Goal: Transaction & Acquisition: Purchase product/service

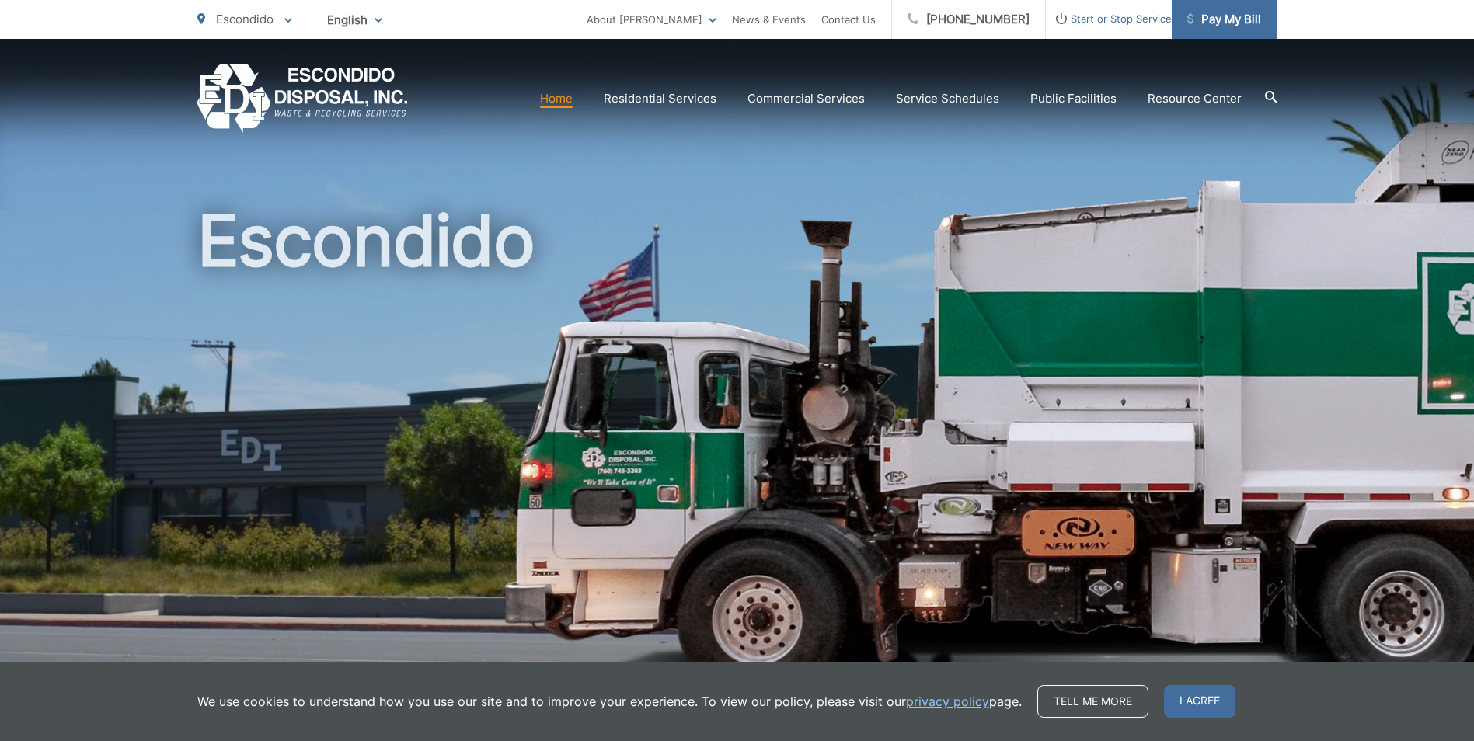
click at [1237, 18] on span "Pay My Bill" at bounding box center [1224, 19] width 74 height 19
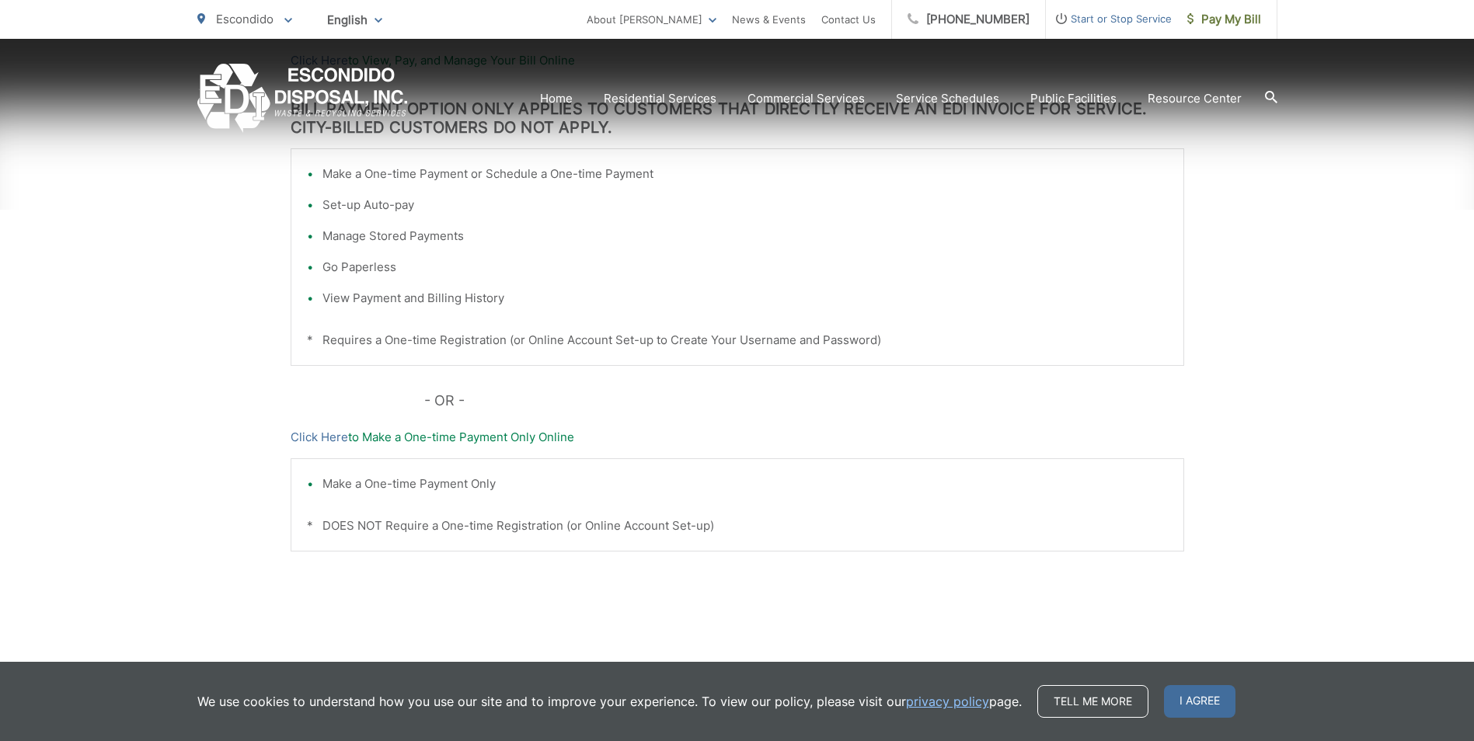
scroll to position [430, 0]
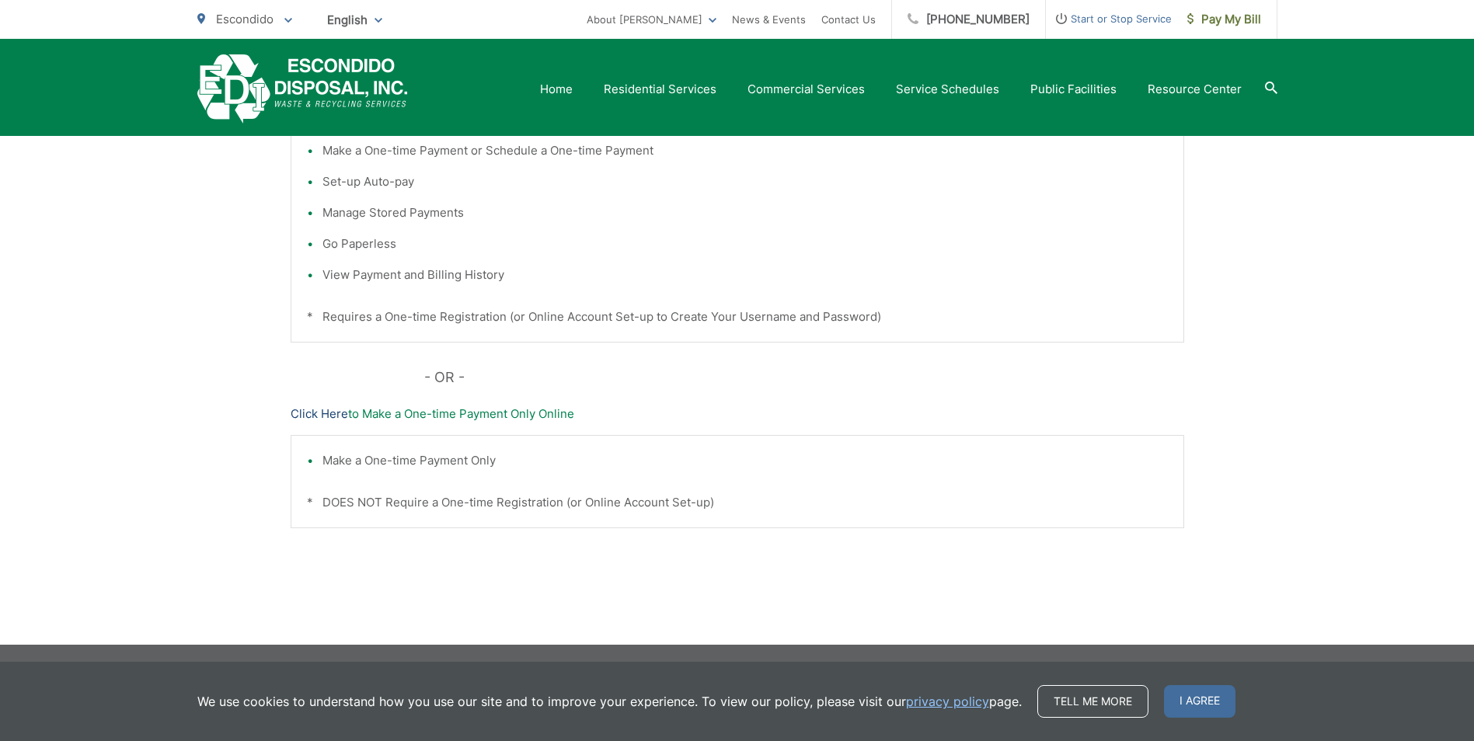
click at [327, 417] on link "Click Here" at bounding box center [319, 414] width 57 height 19
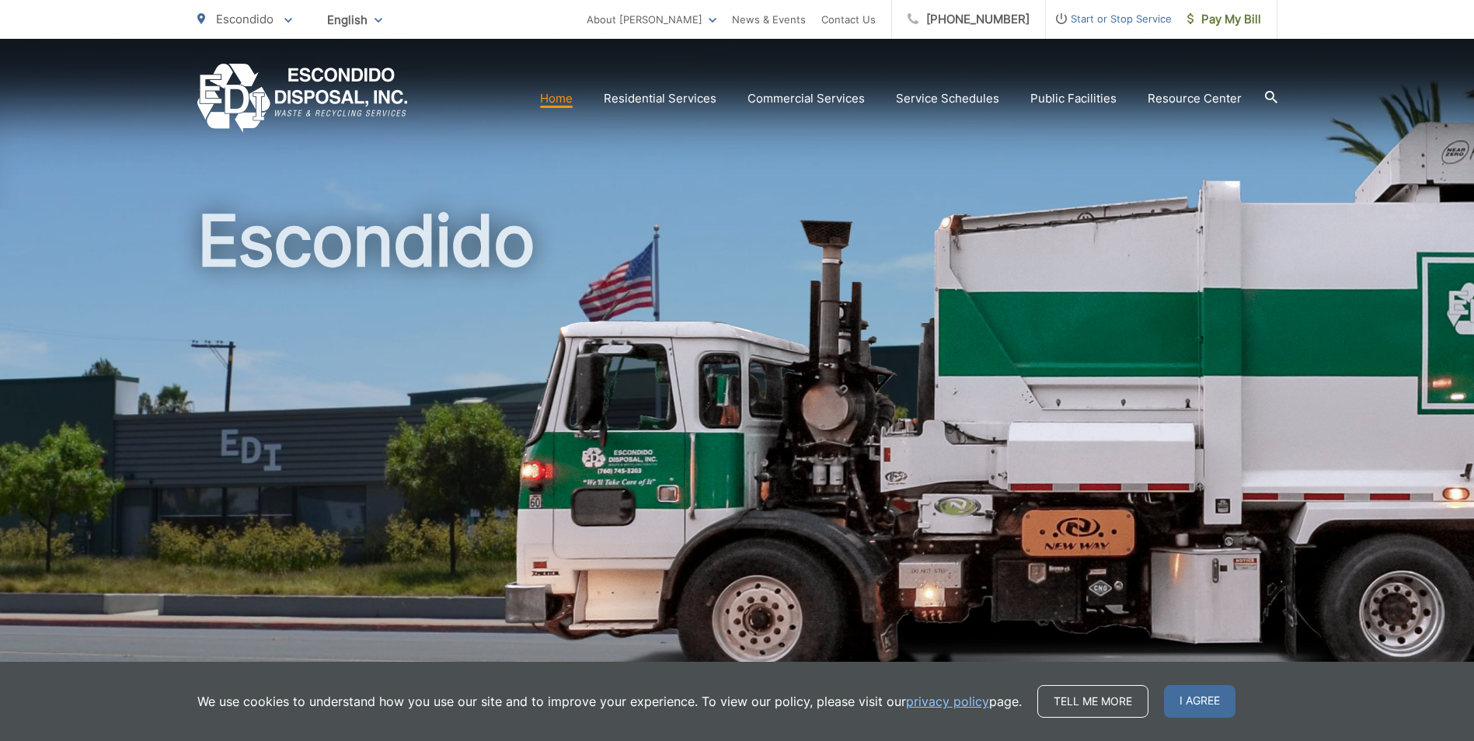
click at [559, 101] on link "Home" at bounding box center [556, 98] width 33 height 19
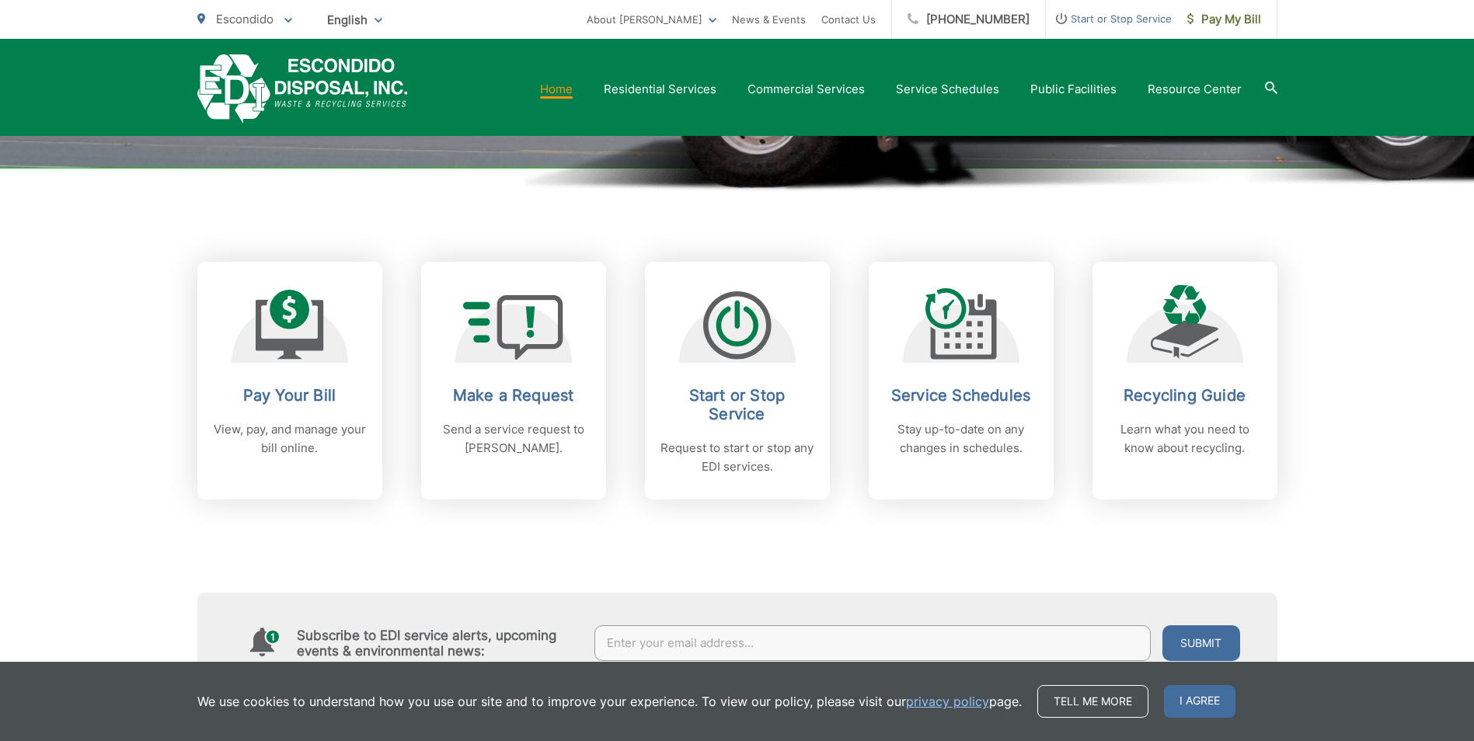
scroll to position [544, 0]
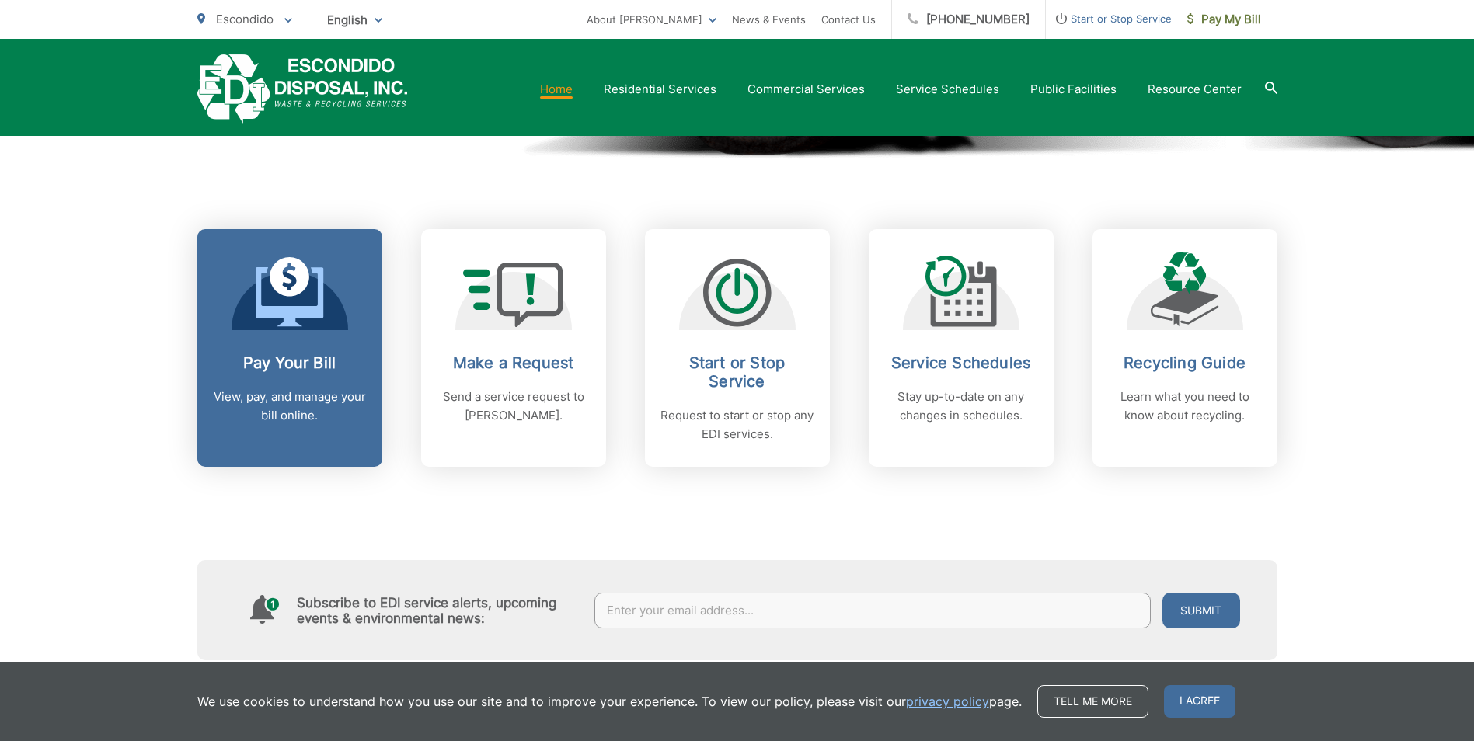
click at [273, 294] on icon at bounding box center [290, 292] width 68 height 70
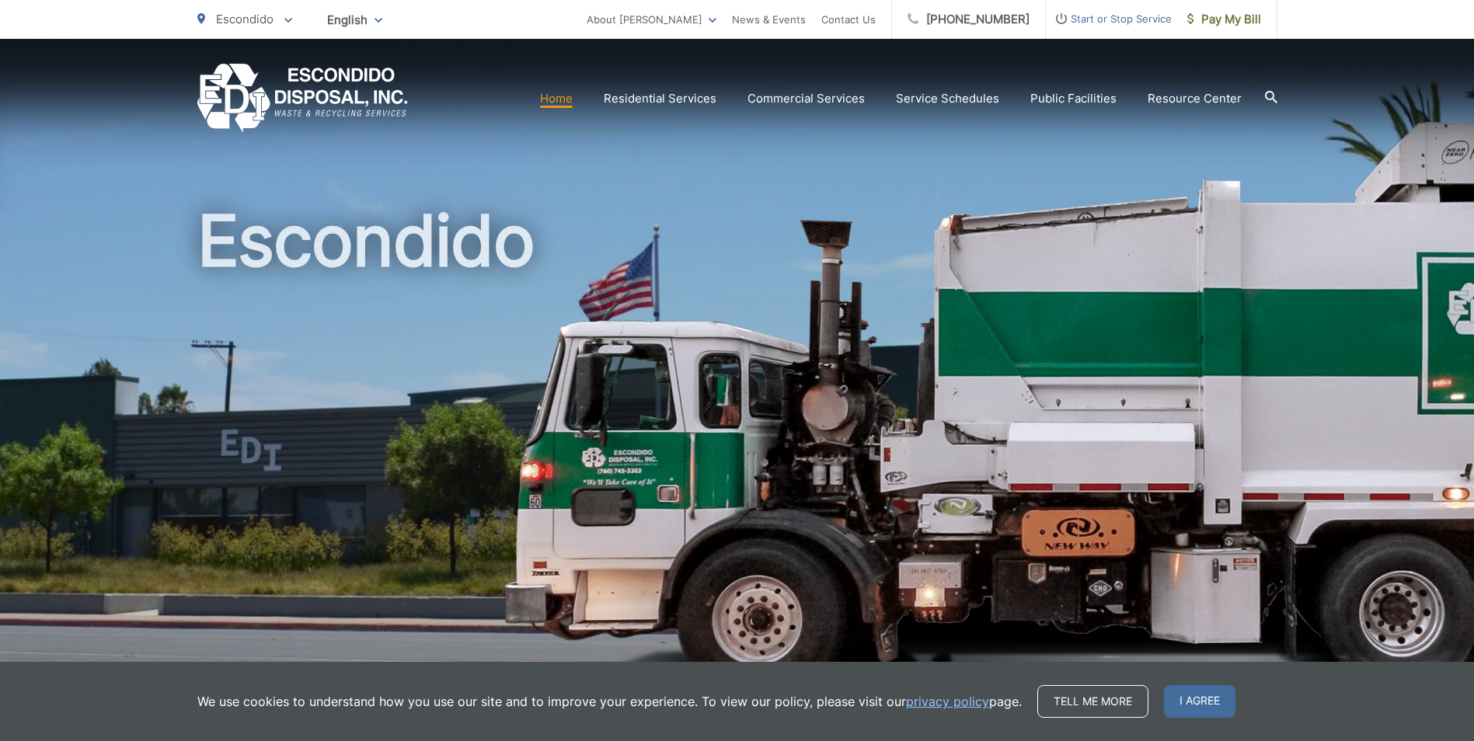
click at [333, 250] on h1 "Escondido" at bounding box center [737, 448] width 1080 height 492
click at [1224, 27] on span "Pay My Bill" at bounding box center [1224, 19] width 74 height 19
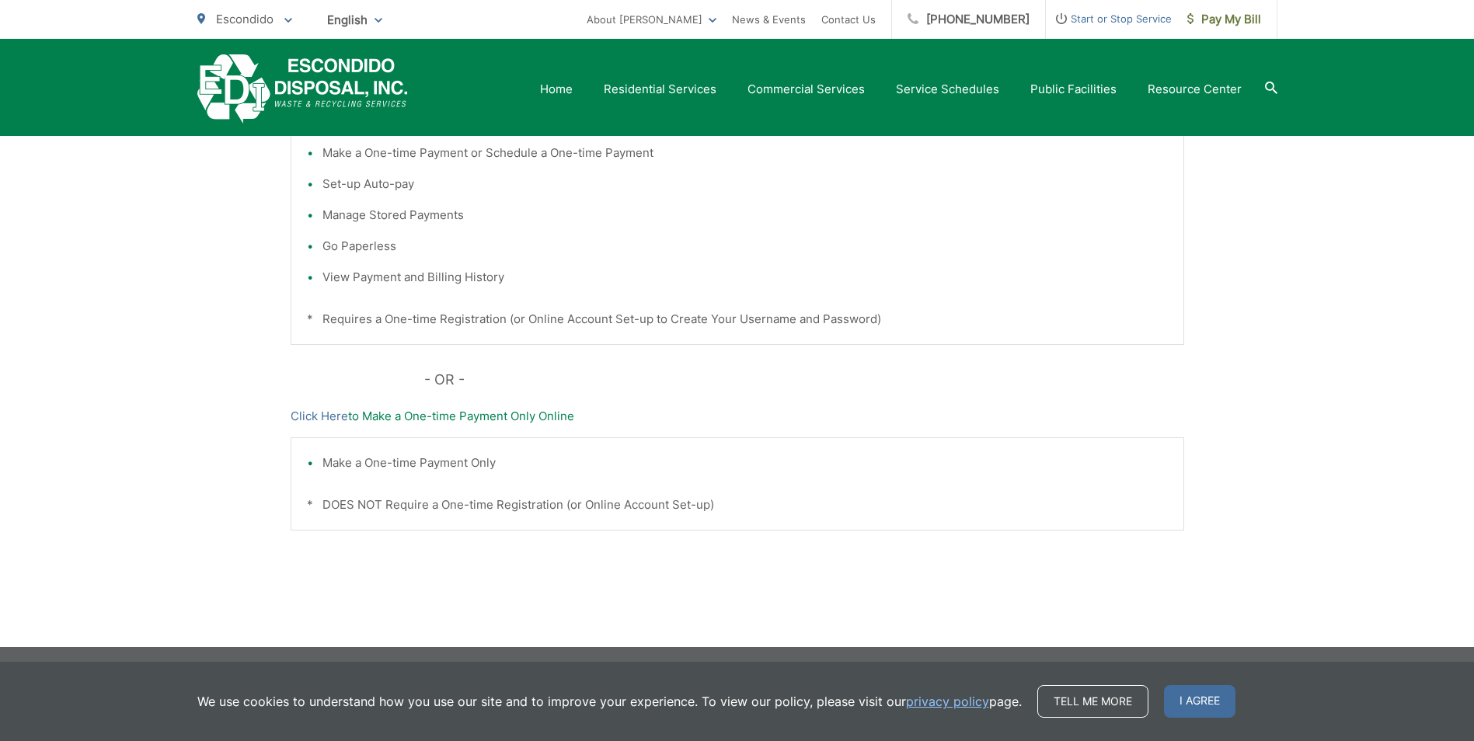
scroll to position [430, 0]
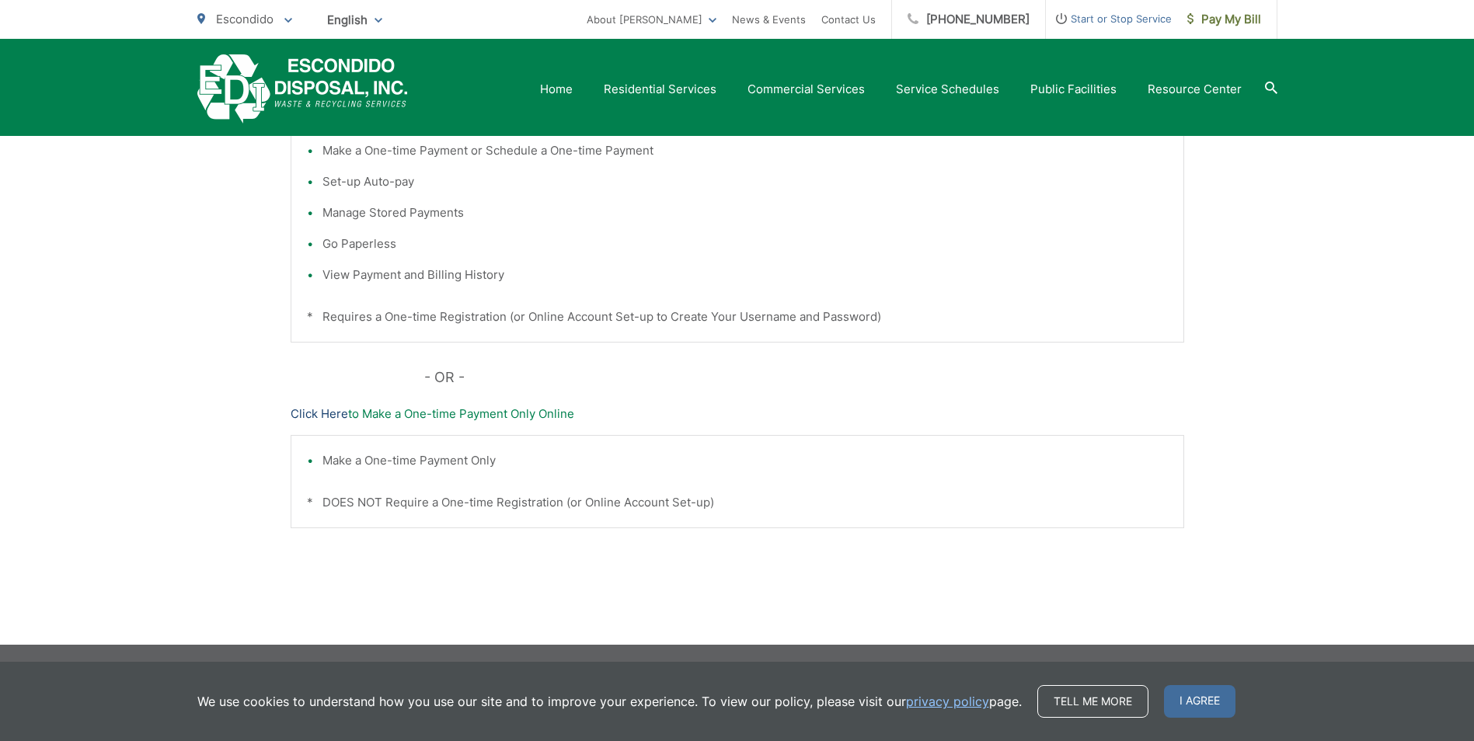
click at [314, 414] on link "Click Here" at bounding box center [319, 414] width 57 height 19
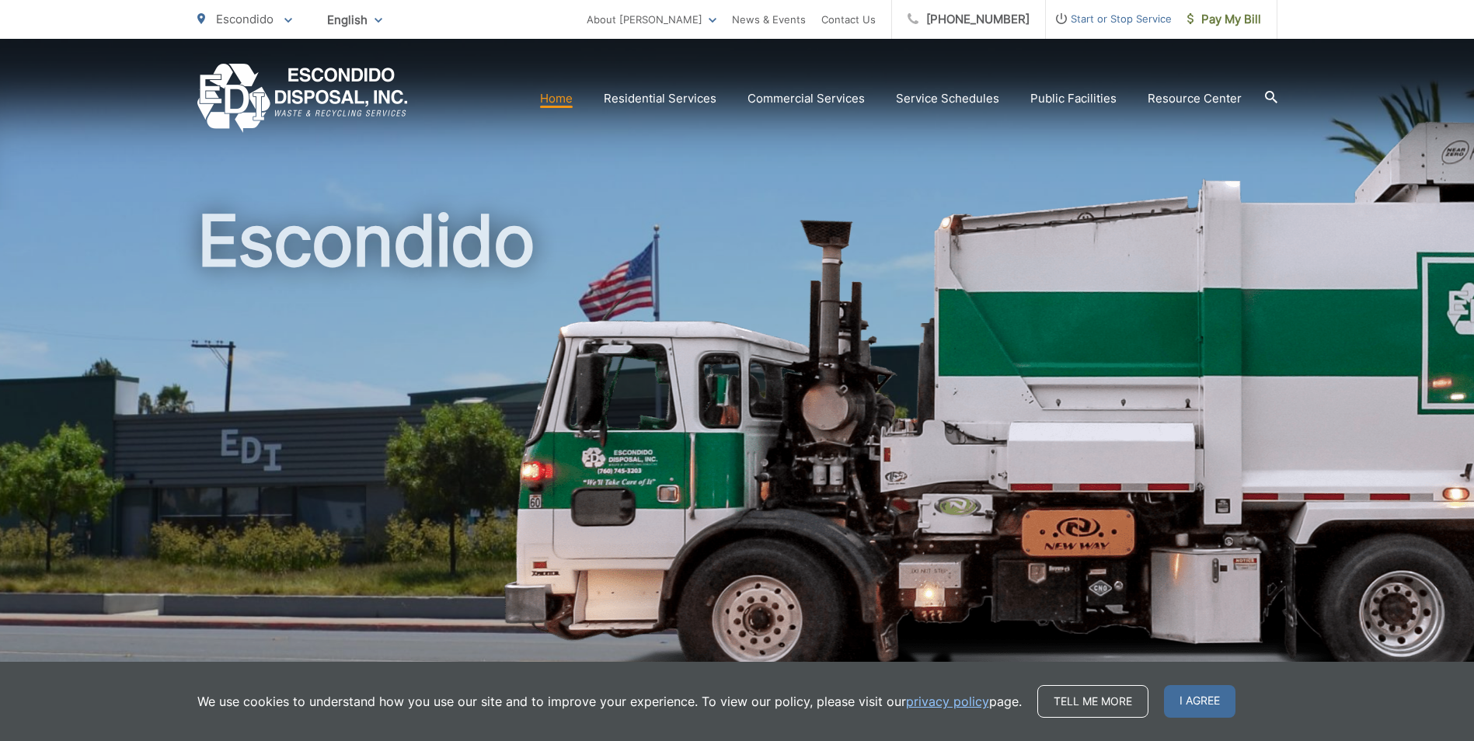
click at [1179, 706] on span "I agree" at bounding box center [1199, 701] width 71 height 33
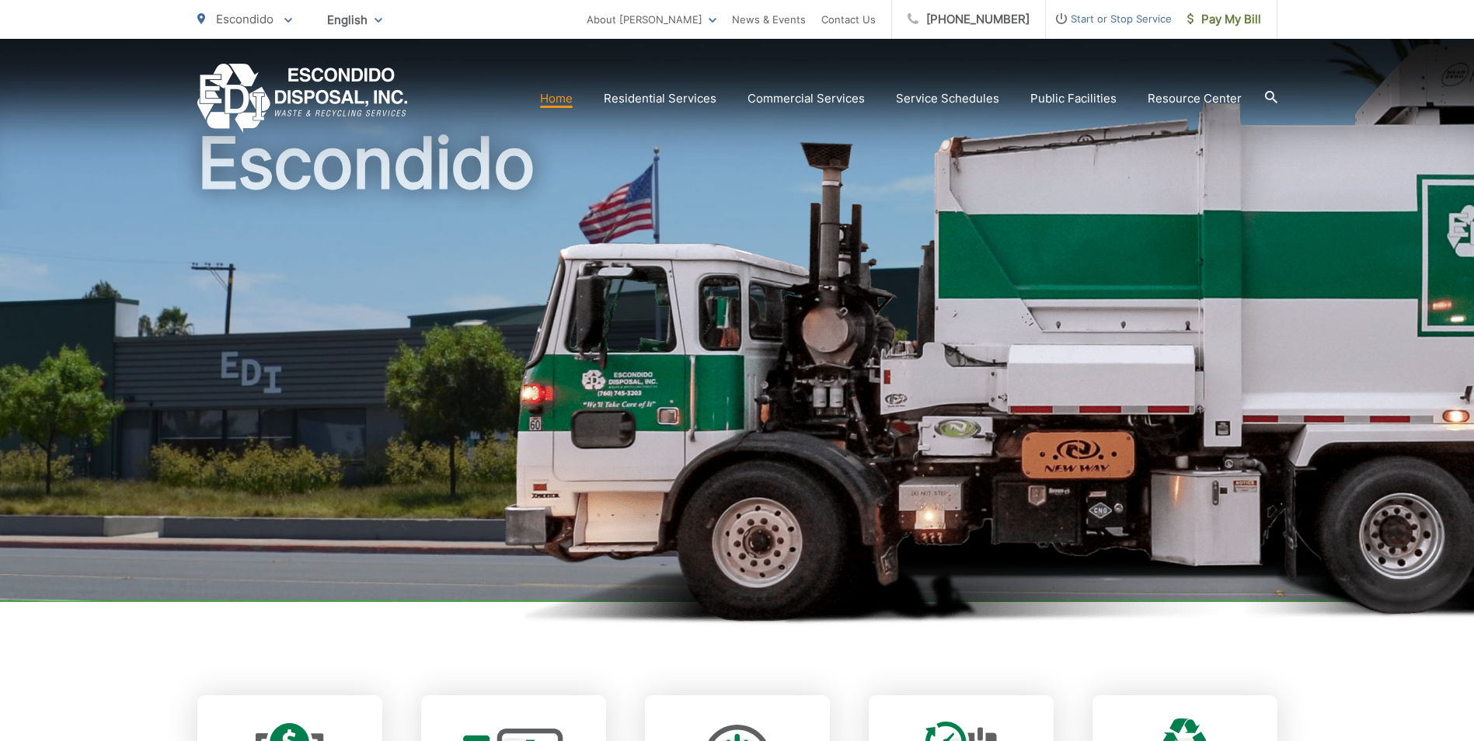
scroll to position [466, 0]
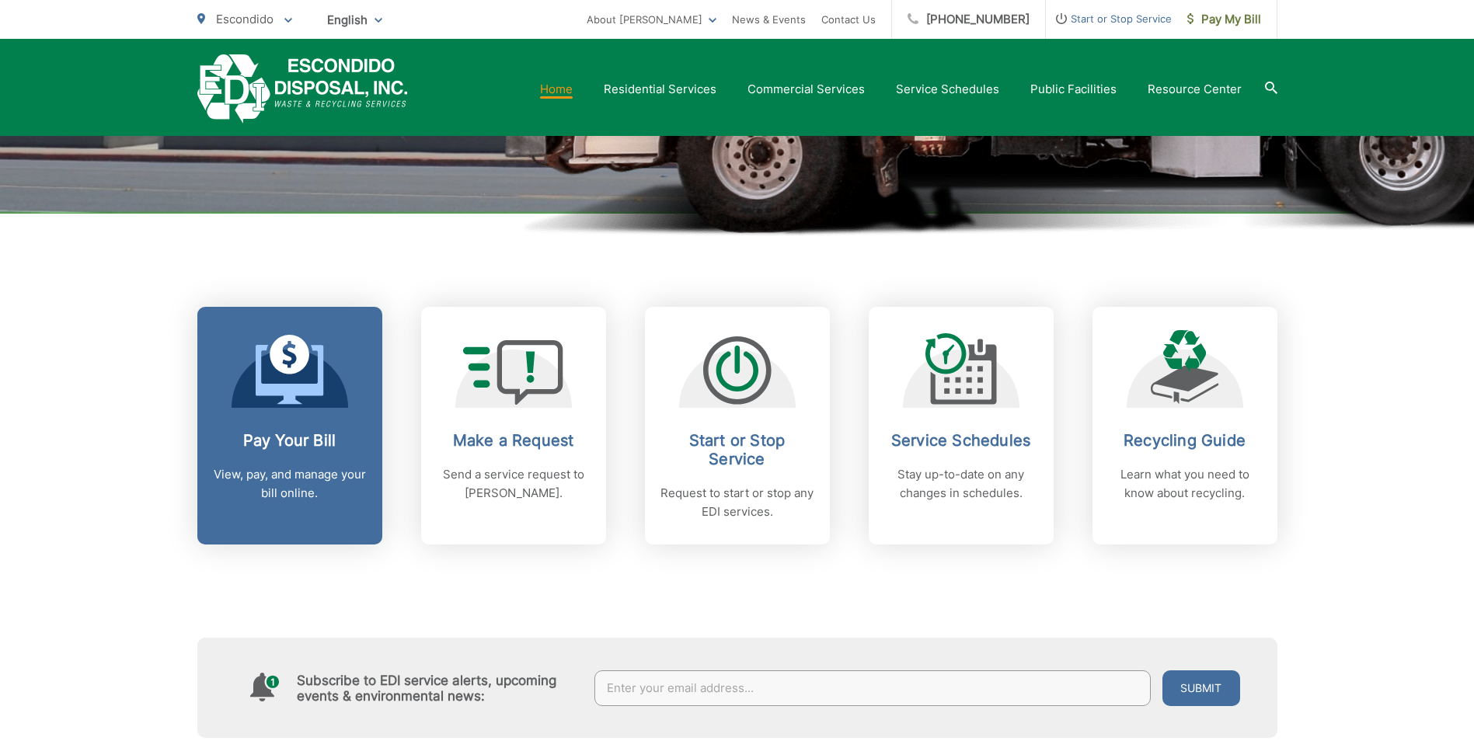
click at [298, 418] on link "Pay Your Bill View, pay, and manage your bill online." at bounding box center [289, 426] width 185 height 238
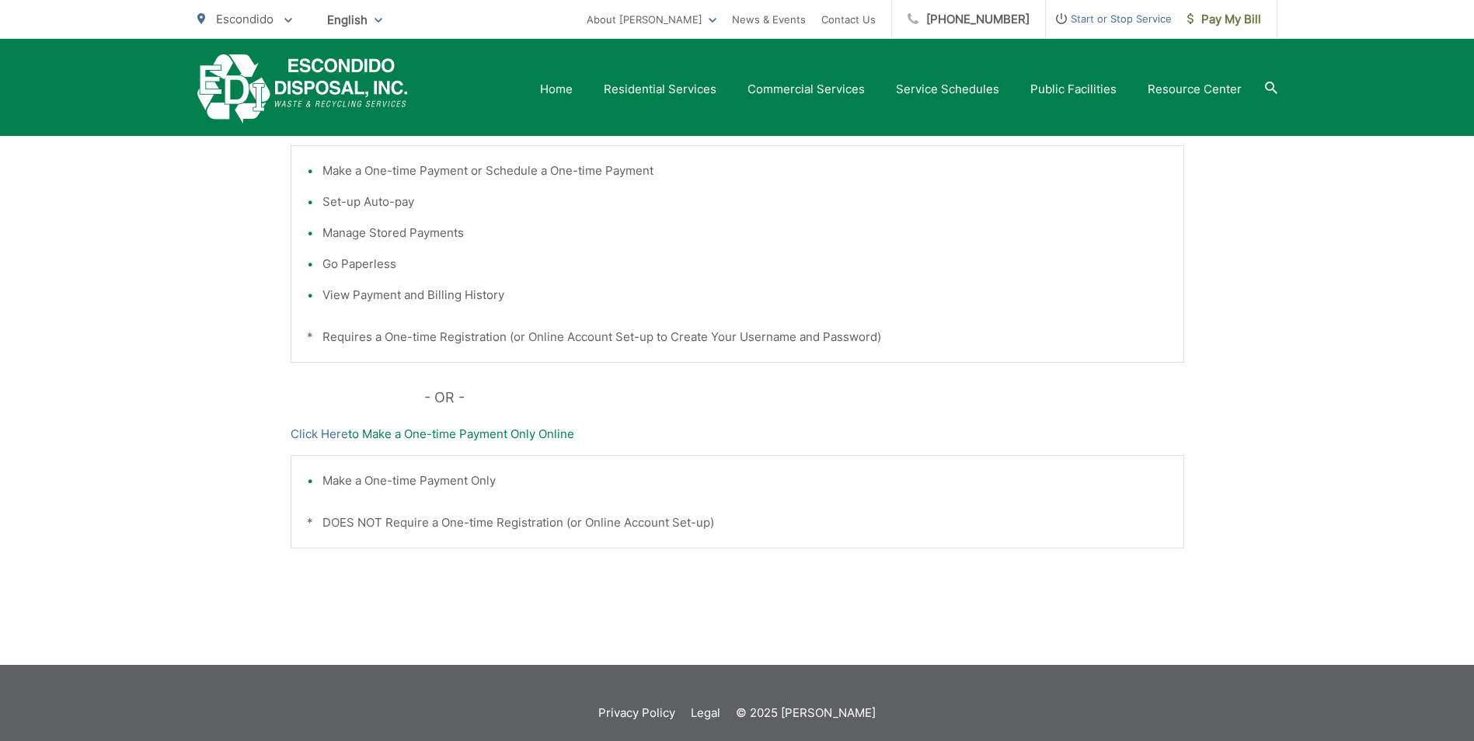
scroll to position [430, 0]
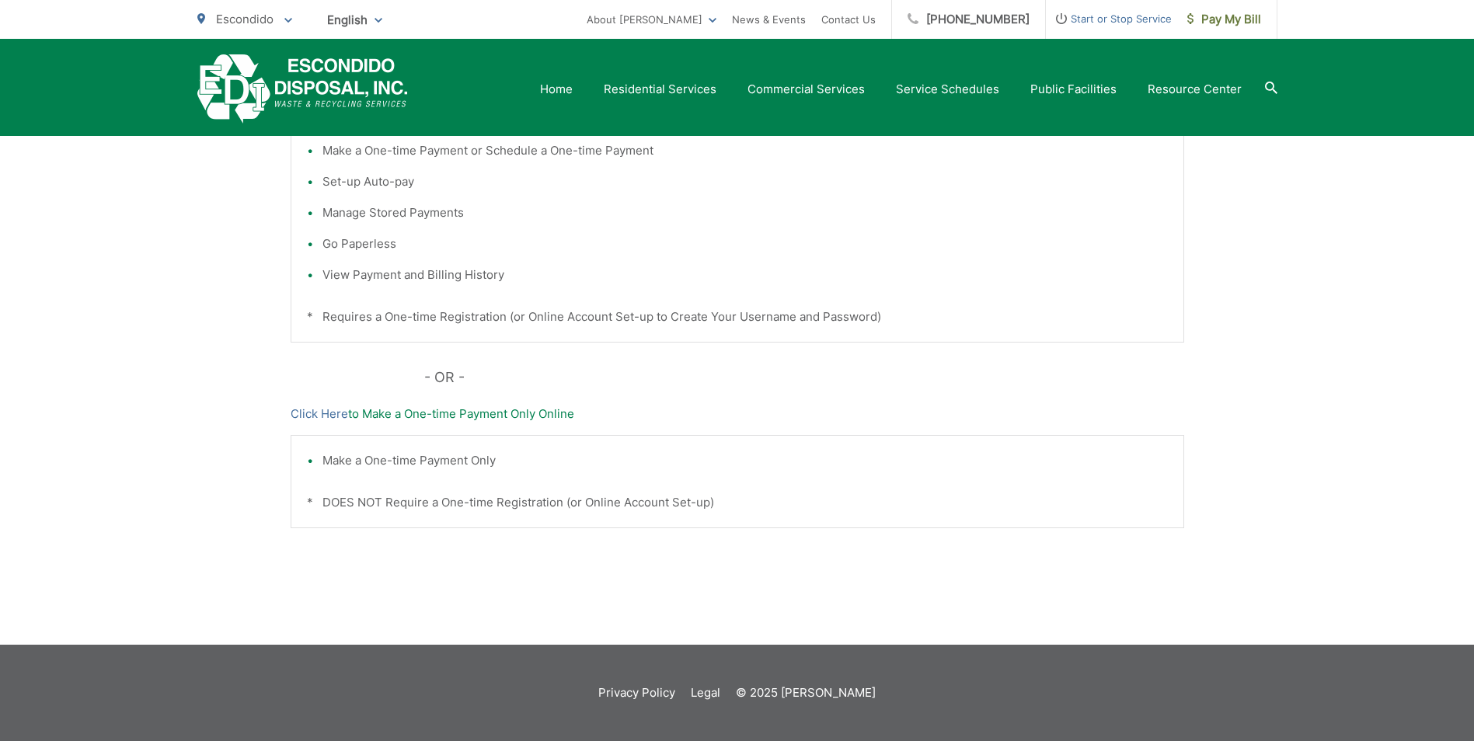
drag, startPoint x: 357, startPoint y: 413, endPoint x: 350, endPoint y: 412, distance: 7.8
click at [350, 412] on p "Click Here to Make a One-time Payment Only Online" at bounding box center [737, 414] width 893 height 19
drag, startPoint x: 350, startPoint y: 412, endPoint x: 315, endPoint y: 413, distance: 35.0
click at [315, 413] on link "Click Here" at bounding box center [319, 414] width 57 height 19
